Goal: Task Accomplishment & Management: Manage account settings

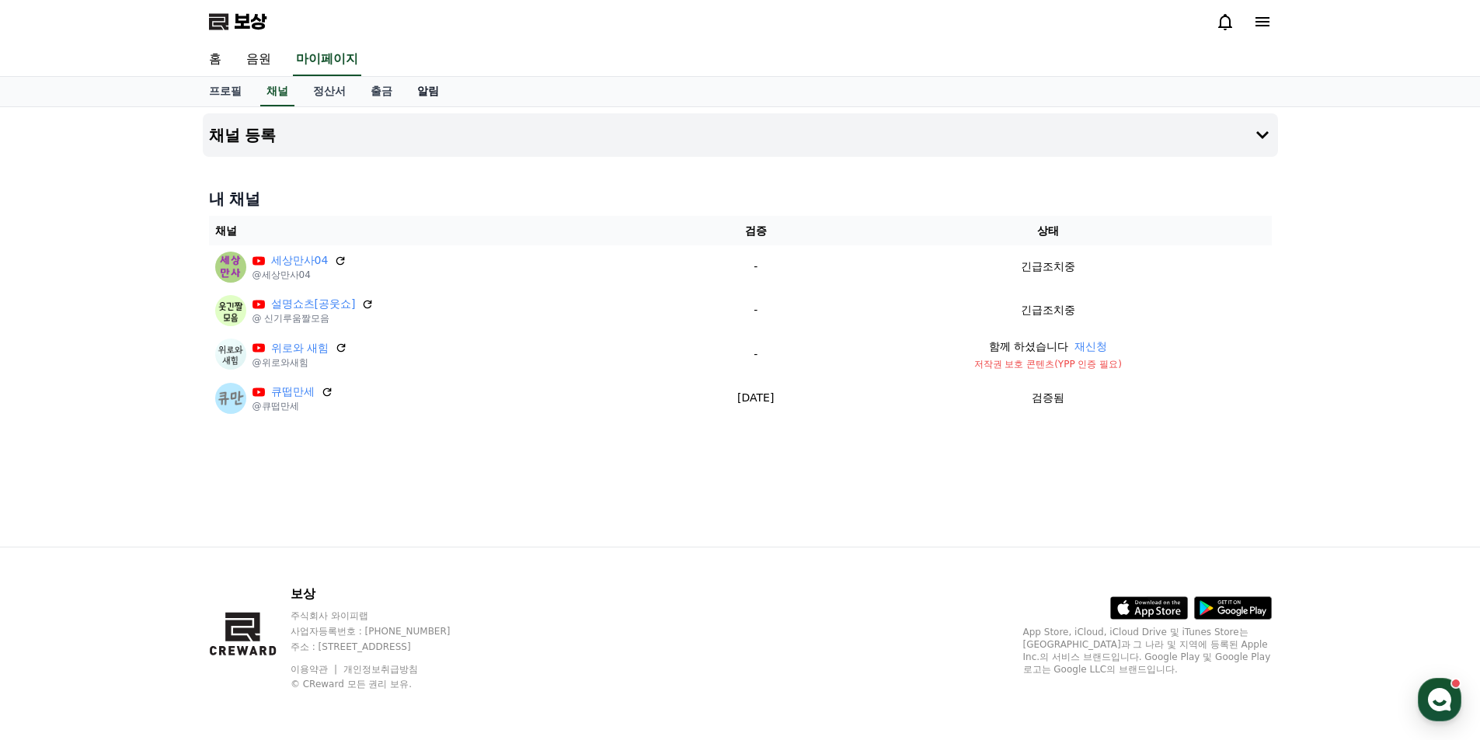
drag, startPoint x: 0, startPoint y: 0, endPoint x: 430, endPoint y: 97, distance: 441.1
click at [430, 97] on font "알림" at bounding box center [428, 91] width 22 height 12
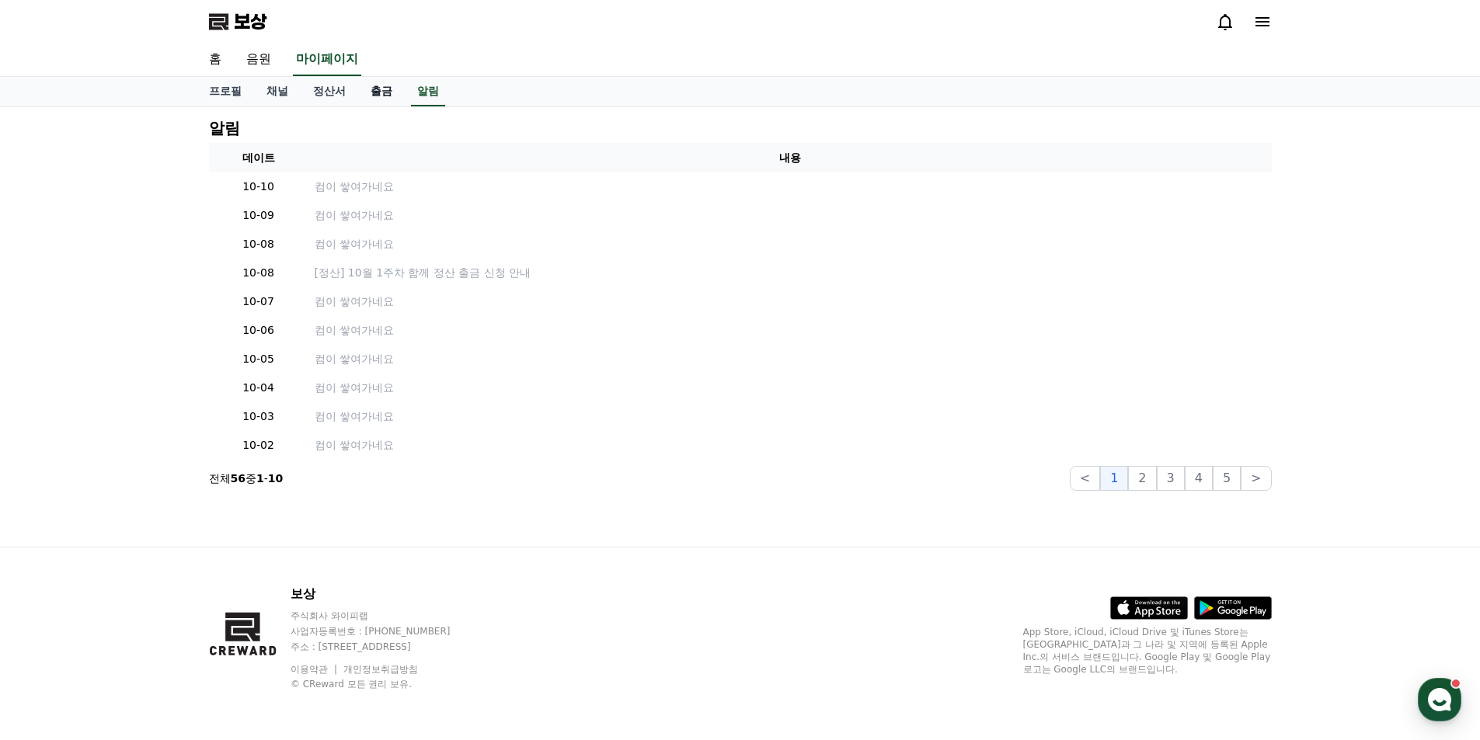
click at [377, 99] on link "출금" at bounding box center [381, 92] width 47 height 30
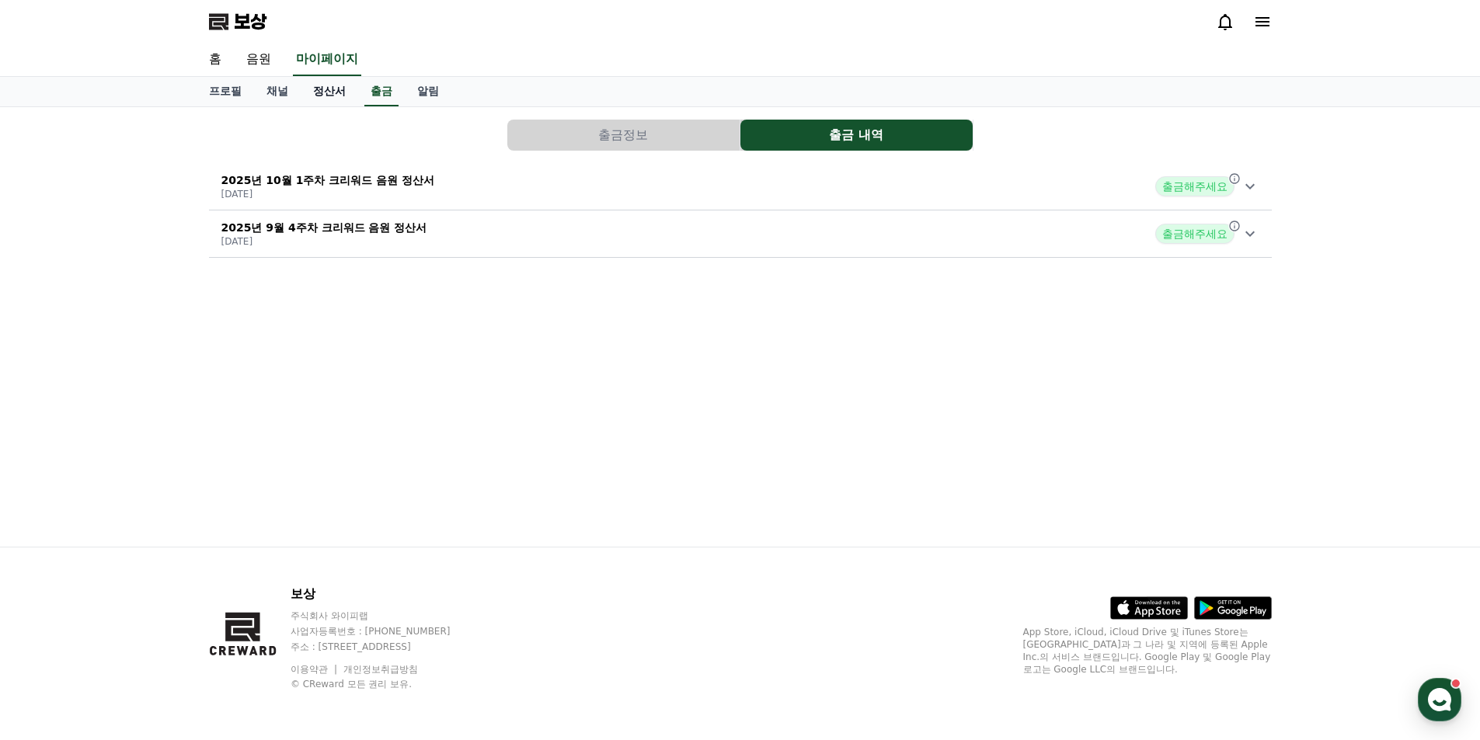
click at [335, 95] on font "정산서" at bounding box center [329, 91] width 33 height 12
